Goal: Check status: Check status

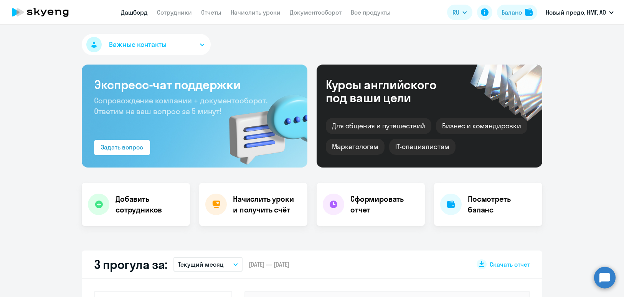
select select "30"
click at [256, 16] on link "Начислить уроки" at bounding box center [256, 12] width 50 height 8
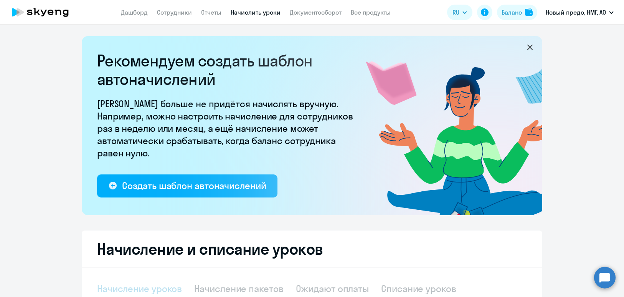
select select "10"
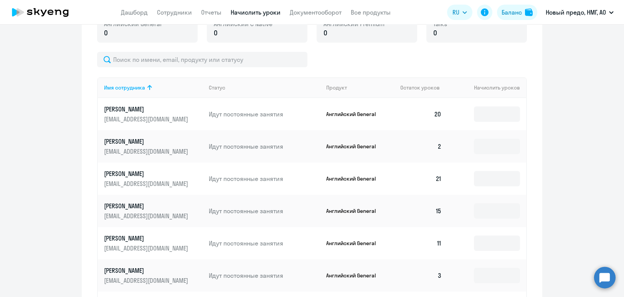
scroll to position [158, 0]
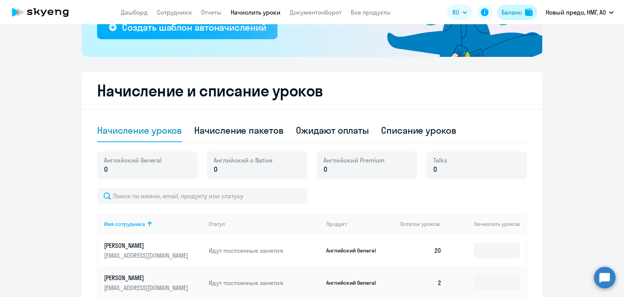
click at [517, 17] on div "Баланс" at bounding box center [512, 12] width 20 height 9
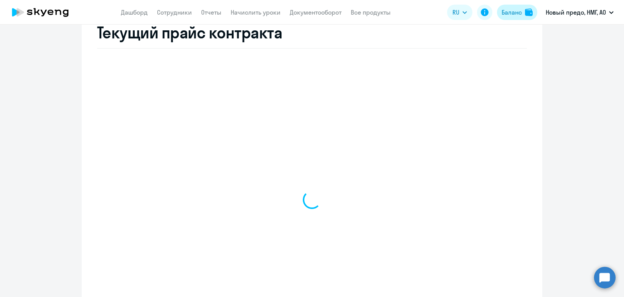
select select "english_adult_not_native_speaker"
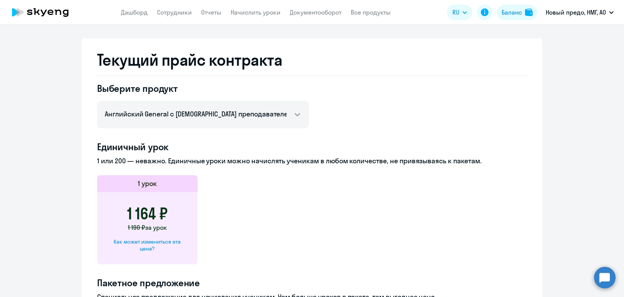
scroll to position [227, 0]
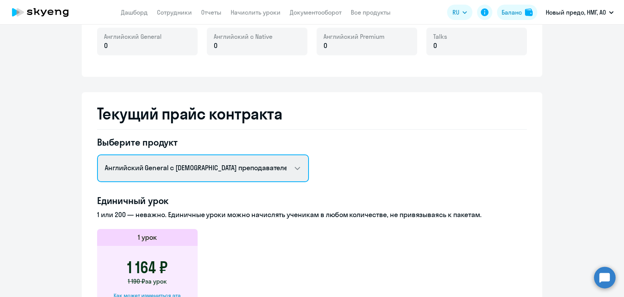
click at [202, 162] on select "Английский General с русскоговорящим преподавателем Английский General с [DEMOG…" at bounding box center [203, 168] width 212 height 28
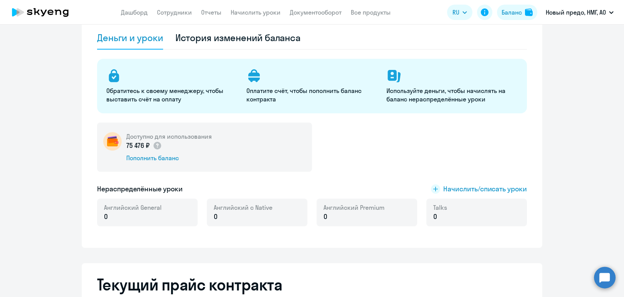
scroll to position [0, 0]
